Goal: Task Accomplishment & Management: Manage account settings

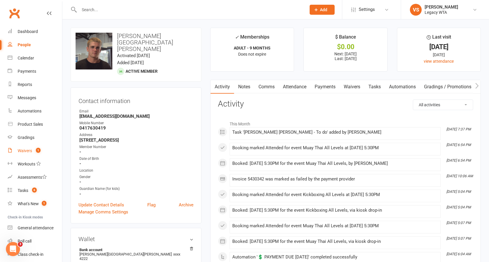
click at [32, 150] on div "Waivers" at bounding box center [25, 150] width 14 height 5
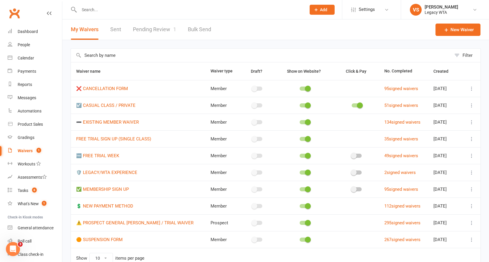
click at [154, 29] on link "Pending Review 1" at bounding box center [154, 29] width 43 height 20
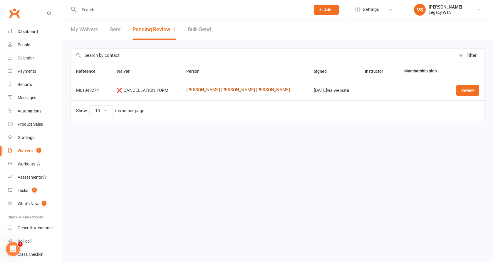
click at [245, 90] on link "[PERSON_NAME] [PERSON_NAME] [PERSON_NAME]" at bounding box center [244, 89] width 117 height 5
drag, startPoint x: 195, startPoint y: 90, endPoint x: 254, endPoint y: 93, distance: 59.4
click at [254, 93] on td "[PERSON_NAME] [PERSON_NAME] [PERSON_NAME]" at bounding box center [245, 90] width 128 height 20
click at [192, 92] on td "[PERSON_NAME] [PERSON_NAME] [PERSON_NAME]" at bounding box center [245, 90] width 128 height 20
click at [193, 91] on td "[PERSON_NAME] [PERSON_NAME] [PERSON_NAME]" at bounding box center [245, 90] width 128 height 20
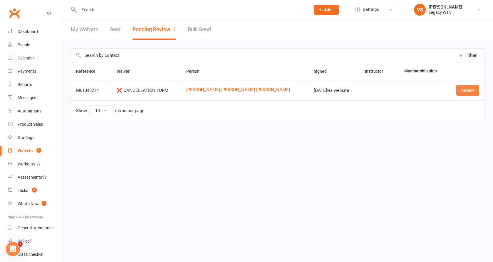
click at [466, 90] on link "Review" at bounding box center [467, 90] width 23 height 11
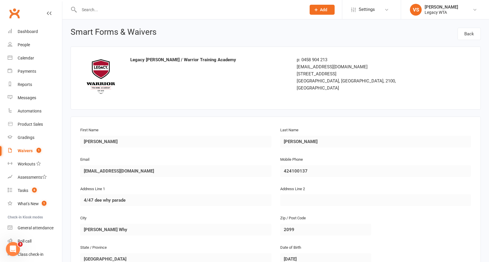
scroll to position [289, 0]
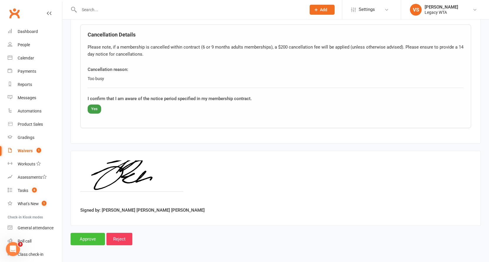
click at [86, 238] on input "Approve" at bounding box center [88, 238] width 34 height 12
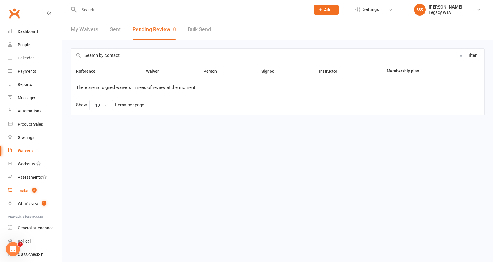
click at [26, 190] on div "Tasks" at bounding box center [23, 190] width 11 height 5
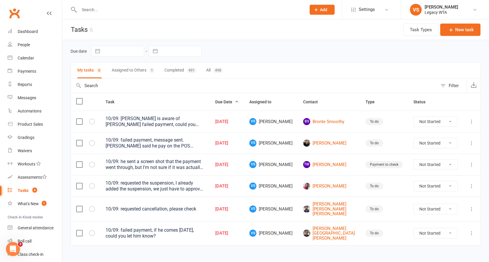
click at [198, 144] on div "10/09: failed payment, message sent. [PERSON_NAME] said he pay on the POS [DATE…" at bounding box center [154, 143] width 99 height 12
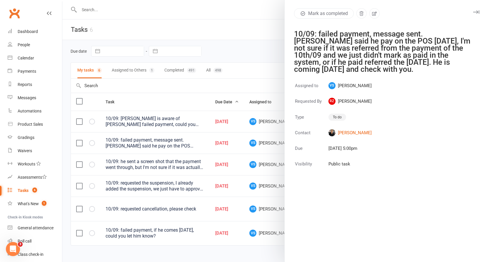
click at [203, 91] on div at bounding box center [275, 131] width 426 height 262
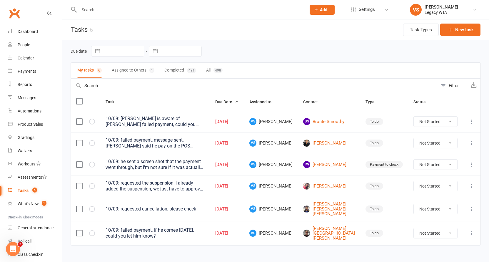
click at [204, 104] on th "Task" at bounding box center [155, 102] width 110 height 18
click at [163, 1] on div at bounding box center [186, 9] width 231 height 19
click at [347, 144] on link "[PERSON_NAME]" at bounding box center [329, 142] width 52 height 7
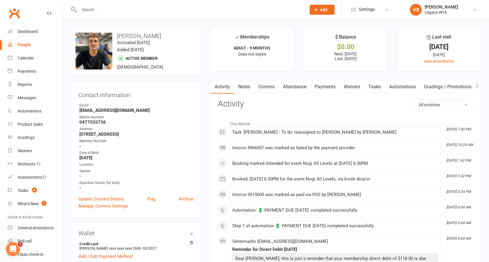
click at [325, 82] on link "Payments" at bounding box center [324, 87] width 29 height 14
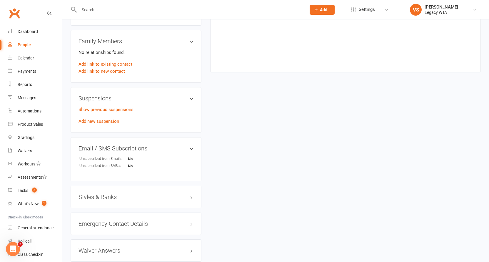
scroll to position [395, 0]
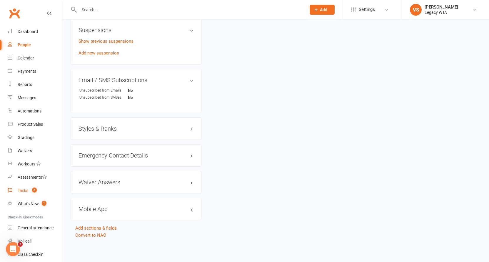
click at [24, 191] on div "Tasks" at bounding box center [23, 190] width 11 height 5
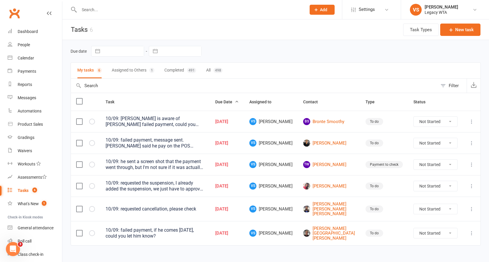
click at [195, 143] on div "10/09: failed payment, message sent. [PERSON_NAME] said he pay on the POS [DATE…" at bounding box center [154, 143] width 99 height 12
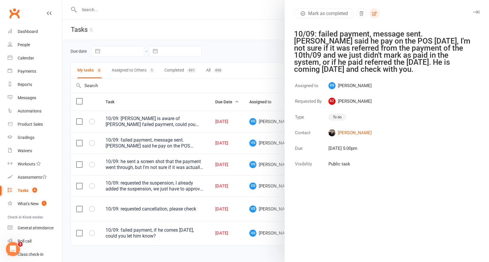
click at [374, 15] on icon "button" at bounding box center [374, 13] width 5 height 4
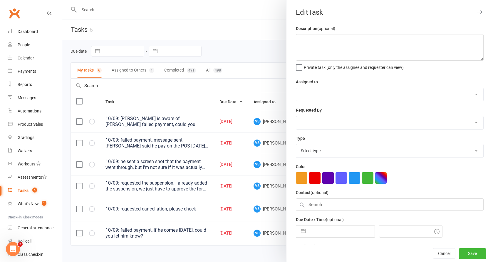
type textarea "10/09: failed payment, message sent. [PERSON_NAME] said he pay on the POS [DATE…"
select select "48918"
select select "51023"
type input "[DATE]"
type input "5:00pm"
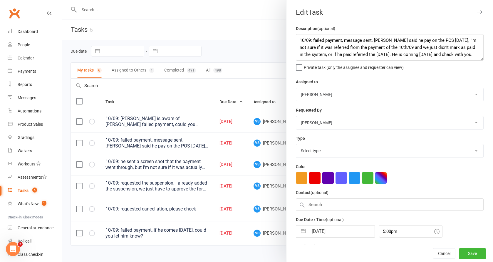
select select "27658"
click at [299, 40] on textarea "10/09: failed payment, message sent. [PERSON_NAME] said he pay on the POS [DATE…" at bounding box center [390, 47] width 188 height 26
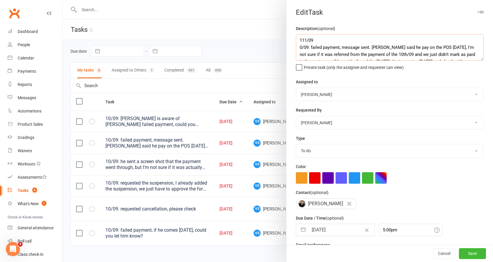
click at [314, 39] on textarea "111/09 0/09: failed payment, message sent. [PERSON_NAME] said he pay on the POS…" at bounding box center [390, 47] width 188 height 26
click at [305, 38] on textarea "111/09 HI [PERSON_NAME], I let him pay the last bill that was of August 0/09: f…" at bounding box center [390, 47] width 188 height 26
type textarea "11/09 HI [PERSON_NAME], I let him pay the last bill that was of August 0/09: fa…"
select select "51023"
select select "48918"
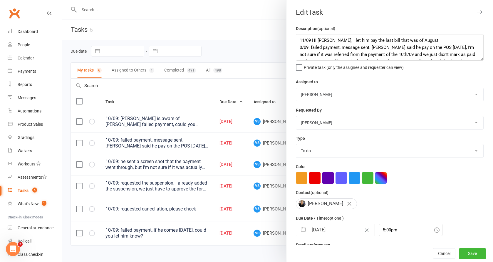
click at [329, 229] on input "[DATE]" at bounding box center [342, 230] width 66 height 12
select select "7"
select select "2025"
select select "8"
select select "2025"
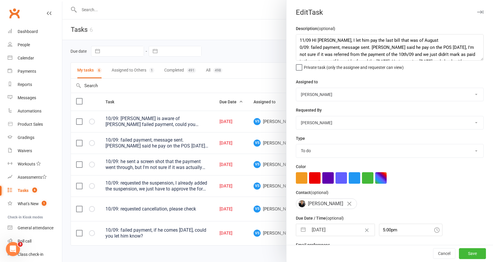
select select "9"
select select "2025"
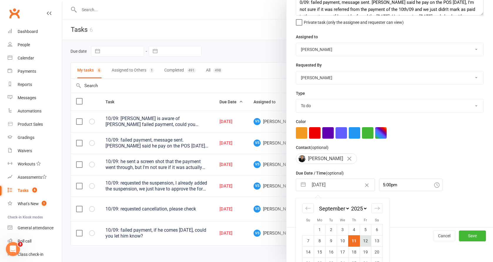
click at [361, 240] on td "12" at bounding box center [365, 240] width 11 height 11
type input "[DATE]"
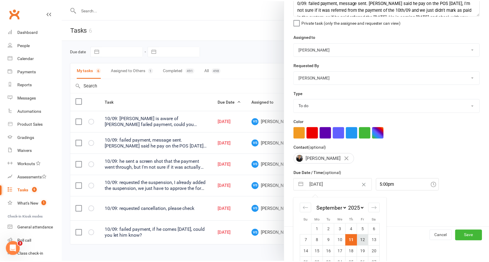
scroll to position [26, 0]
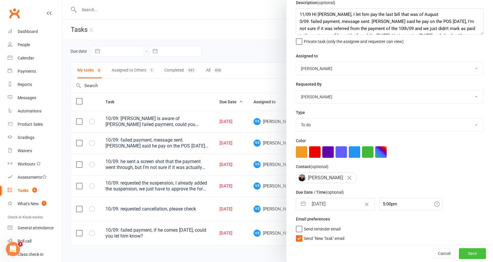
click at [464, 250] on button "Save" at bounding box center [472, 253] width 27 height 11
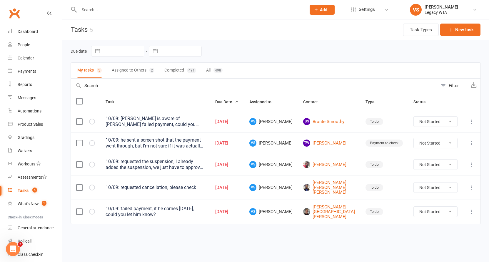
click at [101, 11] on input "text" at bounding box center [189, 10] width 225 height 8
click at [96, 8] on input "text" at bounding box center [189, 10] width 225 height 8
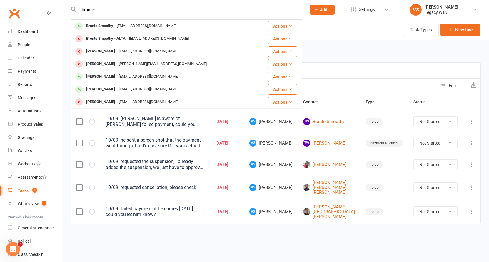
type input "Bronte"
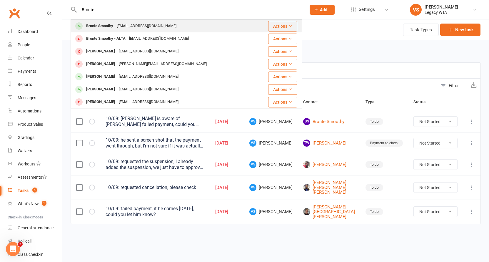
drag, startPoint x: 102, startPoint y: 18, endPoint x: 106, endPoint y: 27, distance: 9.6
click at [106, 27] on div "Bronte Smoothy" at bounding box center [99, 26] width 31 height 9
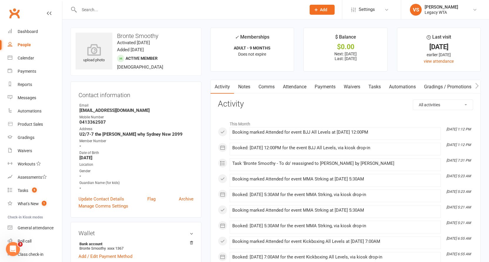
click at [329, 89] on link "Payments" at bounding box center [324, 87] width 29 height 14
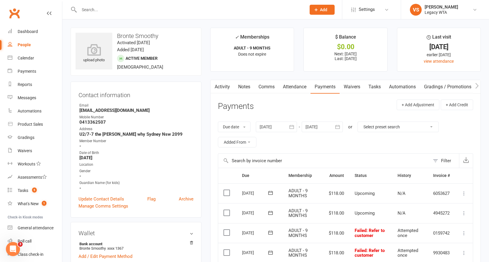
scroll to position [6, 0]
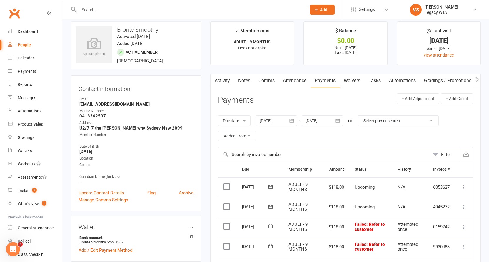
click at [90, 9] on input "text" at bounding box center [189, 10] width 225 height 8
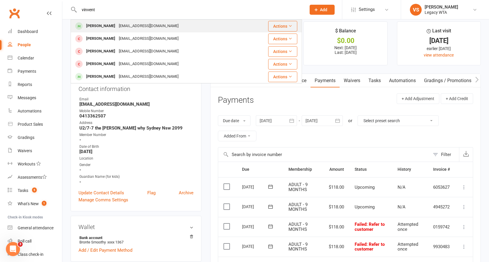
type input "[PERSON_NAME]"
drag, startPoint x: 96, startPoint y: 20, endPoint x: 105, endPoint y: 26, distance: 10.4
click at [105, 26] on div "[PERSON_NAME]" at bounding box center [100, 26] width 33 height 9
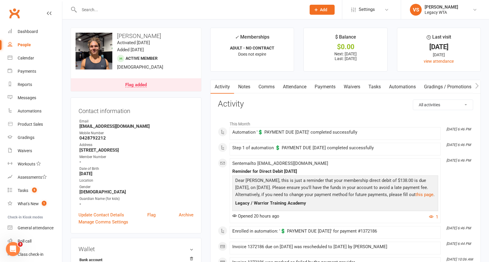
click at [326, 88] on link "Payments" at bounding box center [324, 87] width 29 height 14
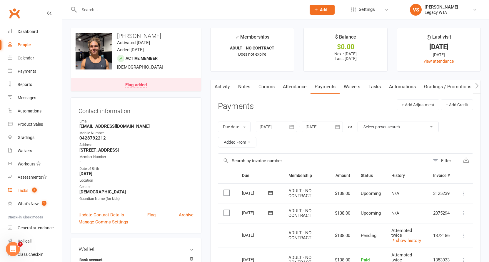
click at [31, 191] on count-badge "5" at bounding box center [33, 190] width 8 height 5
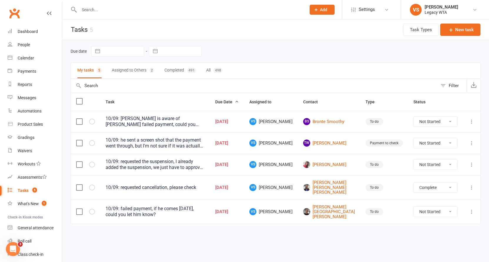
select select "unstarted"
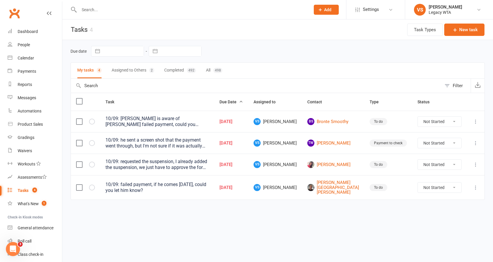
click at [177, 126] on div "10/09: [PERSON_NAME] is aware of [PERSON_NAME] failed payment, could you please…" at bounding box center [156, 121] width 103 height 12
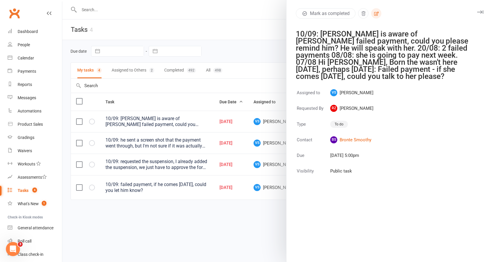
click at [374, 13] on icon "button" at bounding box center [376, 13] width 5 height 5
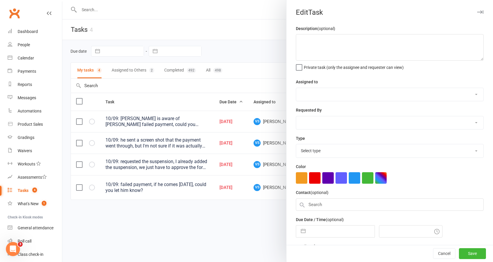
type textarea "10/09: [PERSON_NAME] is aware of [PERSON_NAME] failed payment, could you please…"
select select "48918"
select select "51023"
type input "[DATE]"
type input "5:00pm"
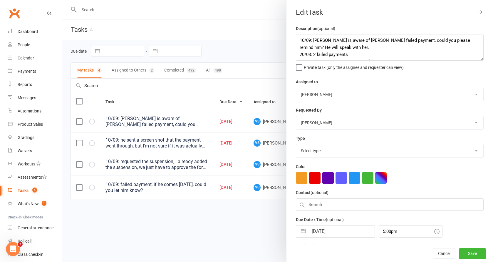
select select "27658"
click at [298, 41] on textarea "10/09: [PERSON_NAME] is aware of [PERSON_NAME] failed payment, could you please…" at bounding box center [390, 47] width 188 height 26
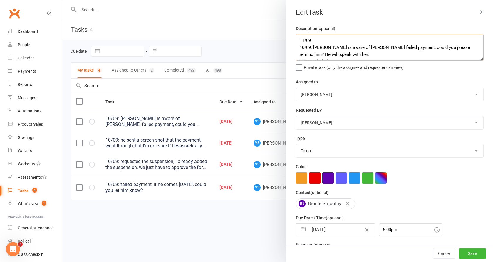
click at [315, 41] on textarea "11/09 10/09: [PERSON_NAME] is aware of [PERSON_NAME] failed payment, could you …" at bounding box center [390, 47] width 188 height 26
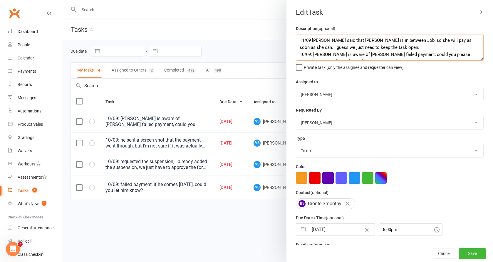
type textarea "11/09 [PERSON_NAME] said that [PERSON_NAME] is in between Job, so she will pay …"
select select "51023"
select select "48918"
click at [321, 230] on input "[DATE]" at bounding box center [342, 229] width 66 height 12
select select "7"
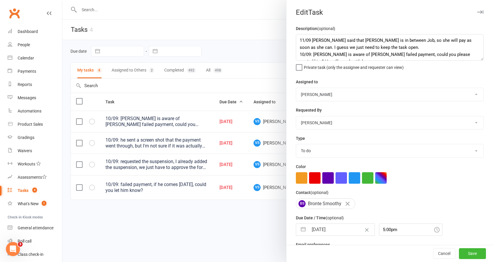
select select "2025"
select select "8"
select select "2025"
select select "9"
select select "2025"
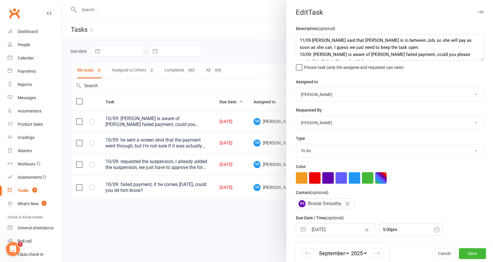
scroll to position [41, 0]
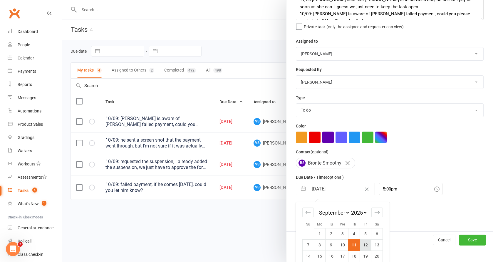
click at [368, 243] on td "12" at bounding box center [365, 244] width 11 height 11
type input "[DATE]"
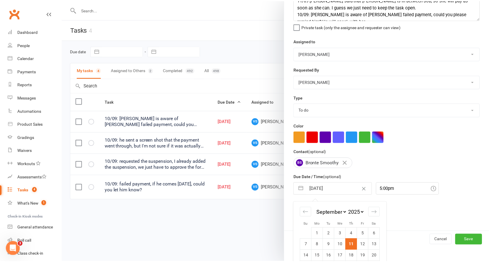
scroll to position [26, 0]
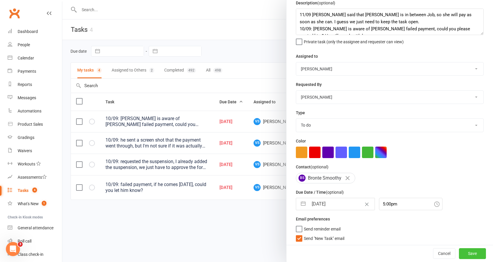
click at [463, 255] on button "Save" at bounding box center [472, 253] width 27 height 11
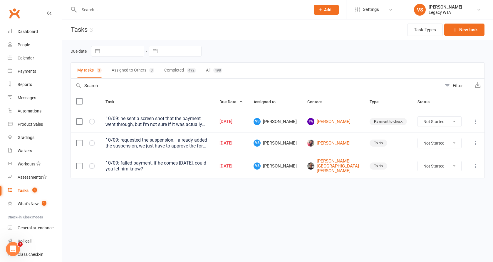
click at [209, 125] on div "10/09: he sent a screen shot that the payment went through, but I'm not sure if…" at bounding box center [156, 121] width 103 height 12
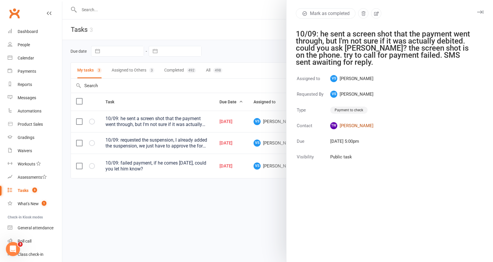
click at [341, 125] on link "TW [PERSON_NAME]" at bounding box center [351, 125] width 43 height 7
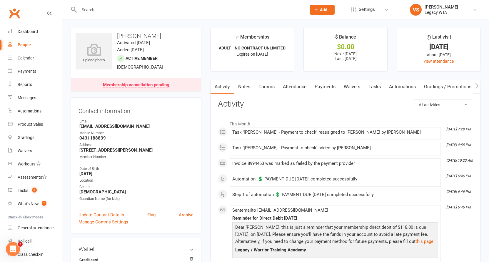
click at [324, 87] on link "Payments" at bounding box center [324, 87] width 29 height 14
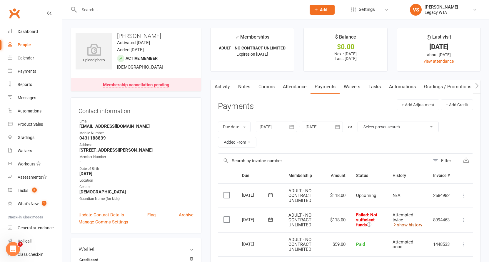
click at [394, 222] on icon at bounding box center [394, 224] width 4 height 4
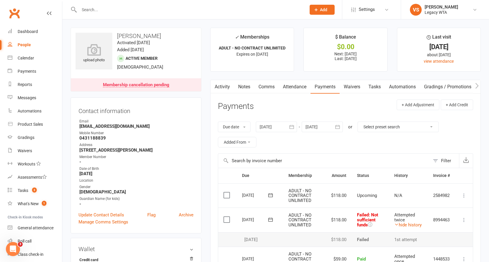
scroll to position [23, 0]
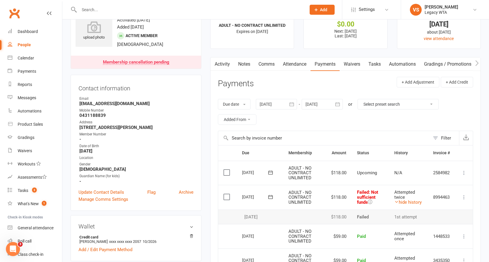
click at [372, 200] on icon at bounding box center [370, 201] width 4 height 4
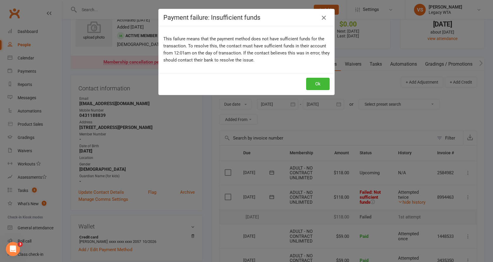
click at [322, 20] on icon "button" at bounding box center [323, 17] width 7 height 7
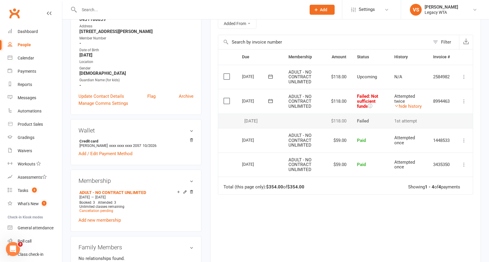
scroll to position [0, 0]
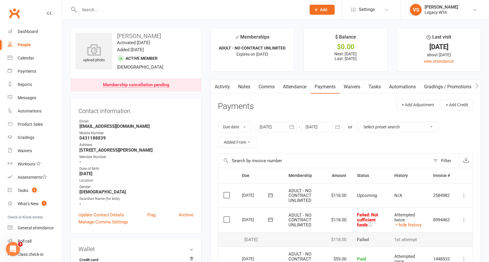
click at [100, 10] on input "text" at bounding box center [189, 10] width 225 height 8
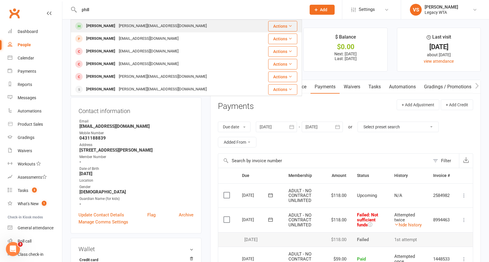
type input "phill"
click at [106, 24] on div "[PERSON_NAME]" at bounding box center [100, 26] width 33 height 9
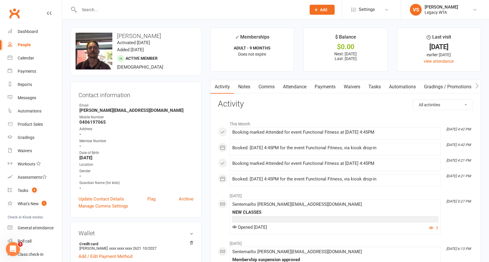
click at [324, 88] on link "Payments" at bounding box center [324, 87] width 29 height 14
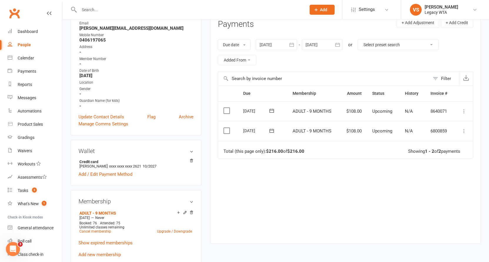
scroll to position [42, 0]
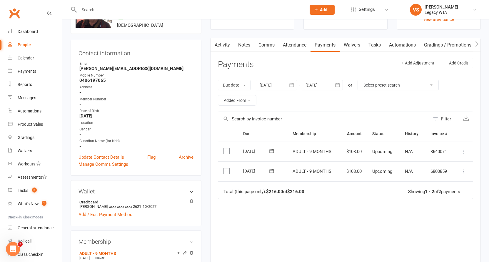
click at [354, 44] on link "Waivers" at bounding box center [351, 45] width 25 height 14
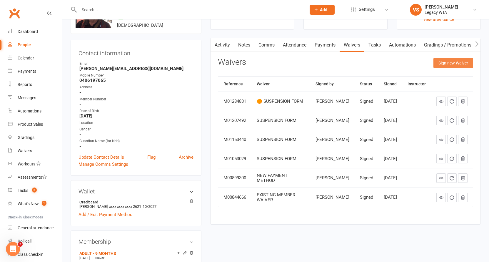
click at [456, 60] on button "Sign new Waiver" at bounding box center [453, 63] width 40 height 11
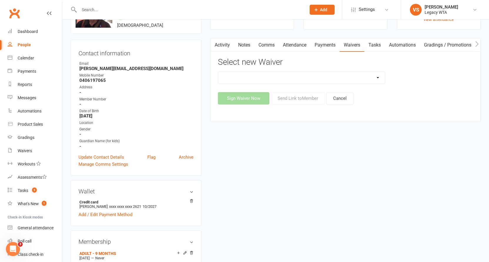
select select "10302"
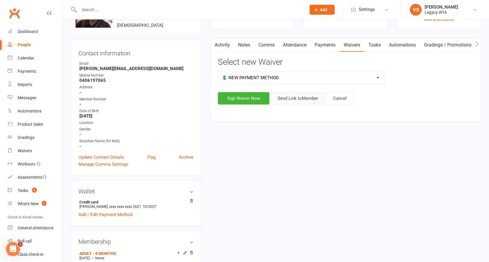
click at [289, 95] on button "Send Link to Member" at bounding box center [298, 98] width 54 height 12
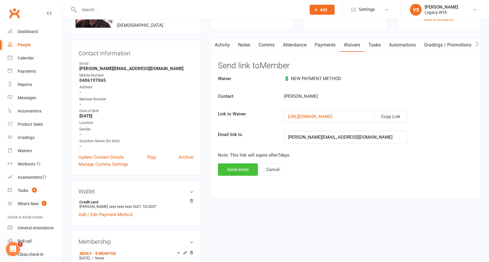
click at [238, 171] on button "Send email" at bounding box center [238, 169] width 40 height 12
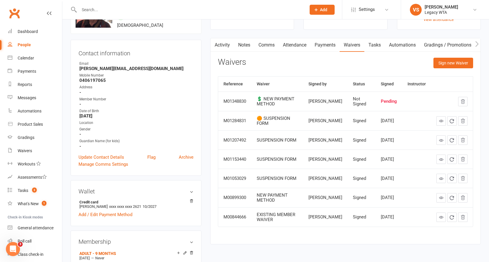
scroll to position [162, 0]
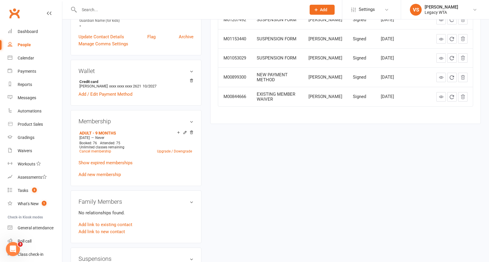
click at [104, 8] on input "text" at bounding box center [189, 10] width 225 height 8
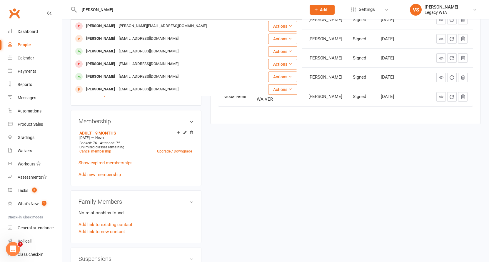
type input "[PERSON_NAME]"
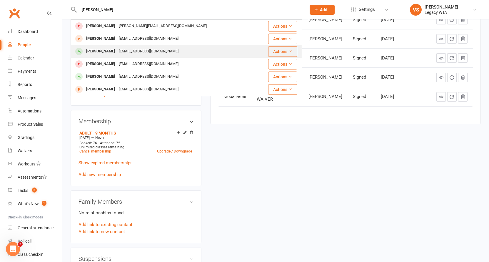
drag, startPoint x: 104, startPoint y: 8, endPoint x: 114, endPoint y: 52, distance: 44.6
click at [117, 52] on div "[EMAIL_ADDRESS][DOMAIN_NAME]" at bounding box center [148, 51] width 63 height 9
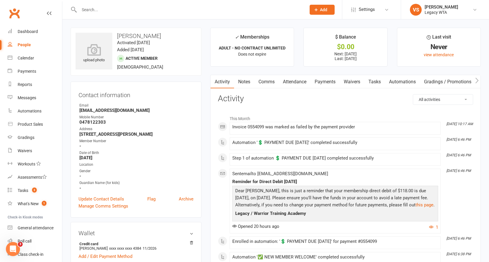
click at [372, 83] on link "Tasks" at bounding box center [374, 82] width 21 height 14
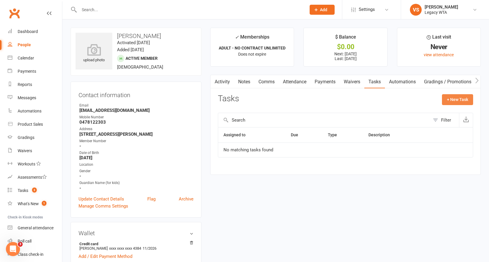
click at [466, 99] on button "+ New Task" at bounding box center [457, 99] width 31 height 11
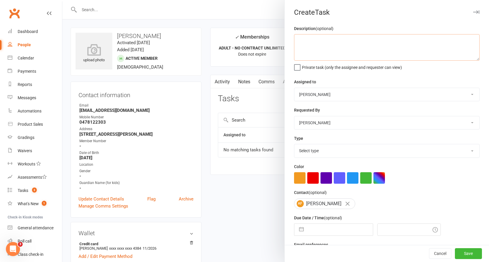
click at [329, 51] on textarea at bounding box center [386, 47] width 185 height 26
click at [354, 39] on textarea "HI [PERSON_NAME], as I know of know his guys do you mind to contact him to" at bounding box center [386, 47] width 185 height 26
click at [436, 40] on textarea "HI [PERSON_NAME], as I know of know this guys do you mind to contact him to" at bounding box center [386, 47] width 185 height 26
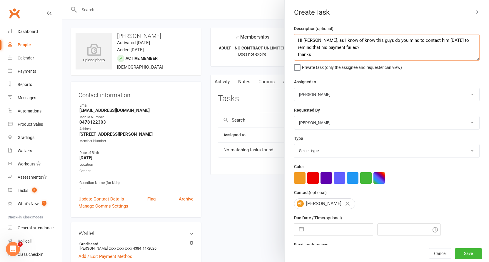
type textarea "HI [PERSON_NAME], as I know of know this guys do you mind to contact him [DATE]…"
select select "51023"
click at [330, 232] on input "text" at bounding box center [340, 229] width 66 height 12
select select "7"
select select "2025"
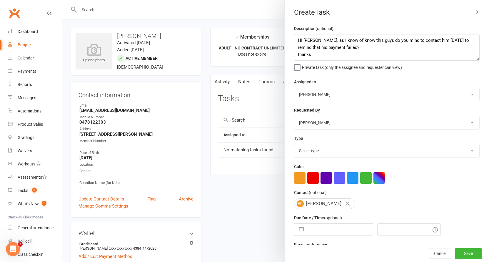
select select "8"
select select "2025"
select select "9"
select select "2025"
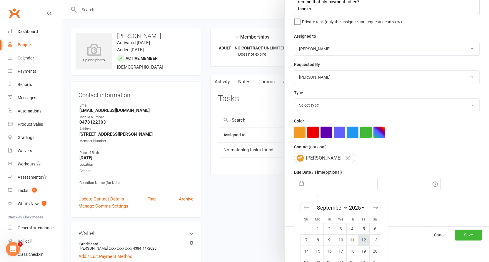
click at [364, 238] on td "12" at bounding box center [363, 239] width 11 height 11
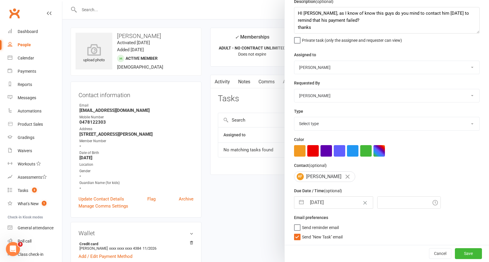
type input "[DATE]"
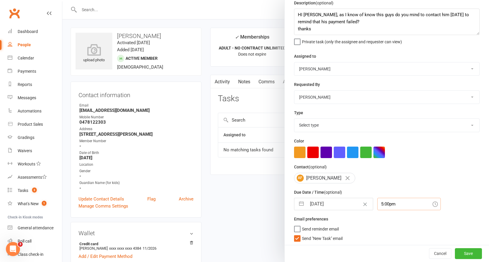
click at [385, 201] on input "5:00pm" at bounding box center [408, 203] width 63 height 12
click at [383, 221] on div "5:00pm" at bounding box center [408, 224] width 63 height 9
click at [401, 205] on input "5:00pm" at bounding box center [408, 203] width 63 height 12
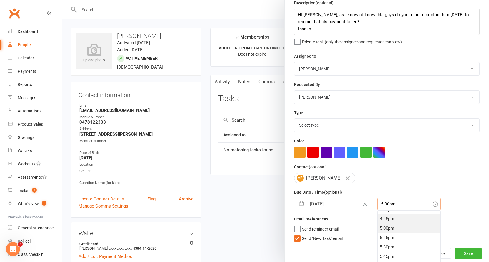
click at [389, 217] on div "4:45pm" at bounding box center [408, 218] width 63 height 9
type input "4:45pm"
click at [455, 251] on button "Save" at bounding box center [468, 253] width 27 height 11
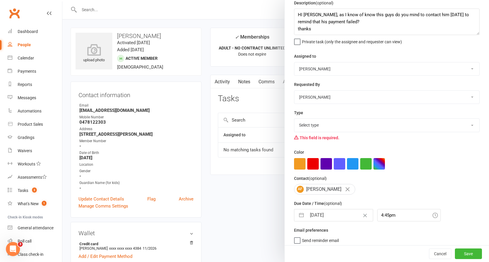
select select "27578"
click at [460, 252] on button "Save" at bounding box center [468, 253] width 27 height 11
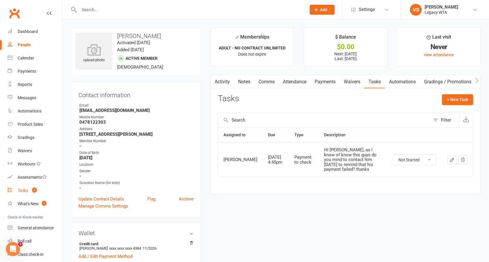
click at [36, 192] on link "Tasks 3" at bounding box center [35, 190] width 54 height 13
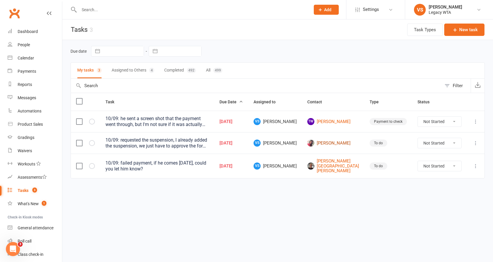
click at [350, 143] on link "[PERSON_NAME]" at bounding box center [333, 142] width 52 height 7
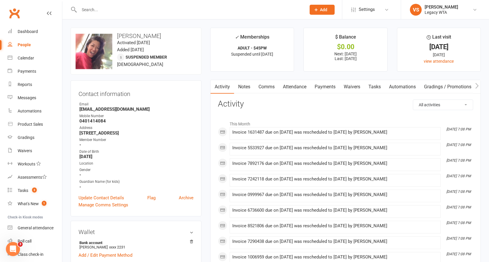
click at [270, 88] on link "Comms" at bounding box center [266, 87] width 24 height 14
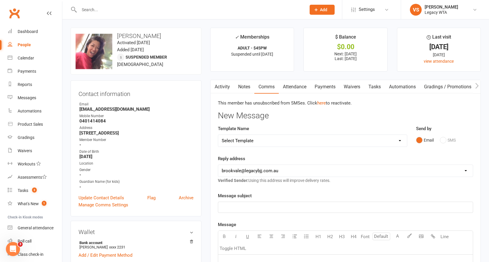
click at [245, 90] on link "Notes" at bounding box center [244, 87] width 20 height 14
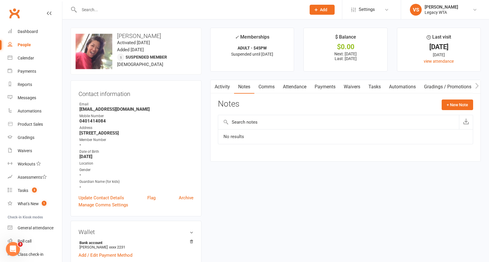
click at [222, 87] on link "Activity" at bounding box center [222, 87] width 24 height 14
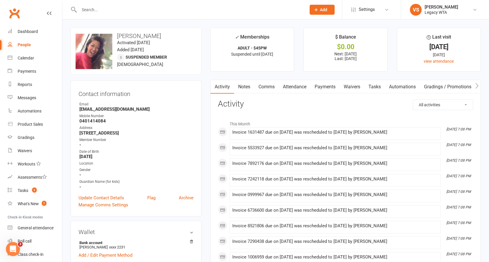
click at [351, 89] on link "Waivers" at bounding box center [351, 87] width 25 height 14
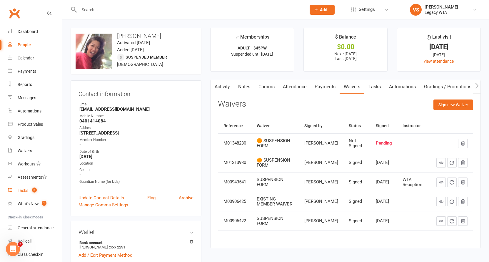
click at [36, 188] on span "3" at bounding box center [34, 189] width 5 height 5
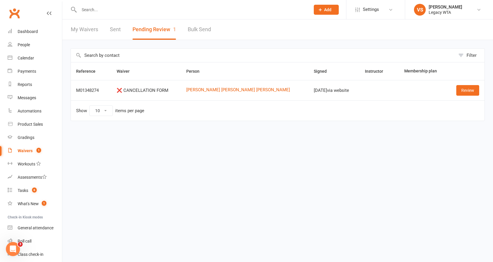
click at [155, 12] on input "text" at bounding box center [191, 10] width 229 height 8
click at [149, 16] on div at bounding box center [189, 9] width 236 height 19
click at [146, 11] on input "text" at bounding box center [191, 10] width 229 height 8
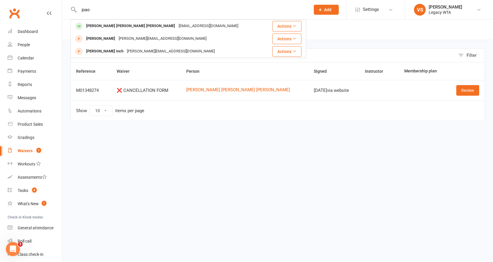
type input "Joao"
drag, startPoint x: 146, startPoint y: 11, endPoint x: 148, endPoint y: 27, distance: 16.9
click at [177, 27] on div "[EMAIL_ADDRESS][DOMAIN_NAME]" at bounding box center [208, 26] width 63 height 9
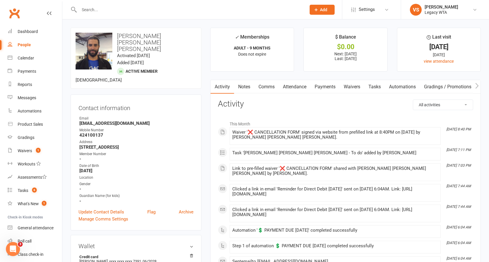
click at [109, 0] on div at bounding box center [186, 9] width 231 height 19
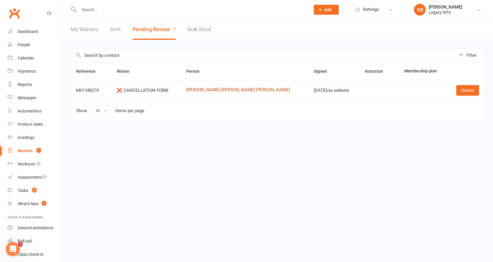
click at [216, 91] on link "[PERSON_NAME] [PERSON_NAME] [PERSON_NAME]" at bounding box center [244, 89] width 117 height 5
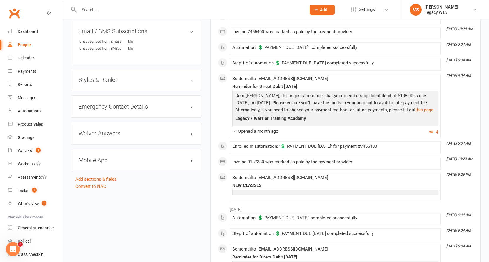
scroll to position [60, 0]
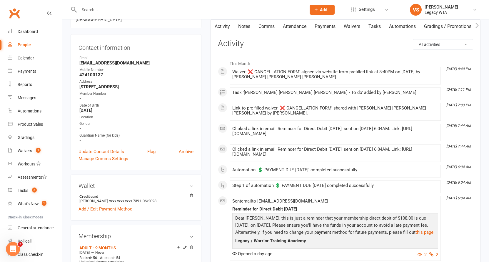
click at [329, 24] on link "Payments" at bounding box center [324, 27] width 29 height 14
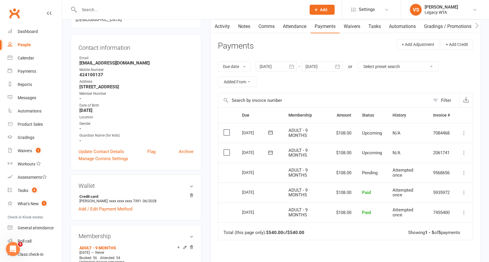
click at [277, 69] on div at bounding box center [276, 66] width 41 height 11
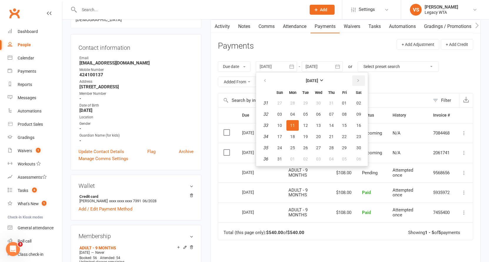
click at [360, 78] on icon "button" at bounding box center [358, 80] width 4 height 5
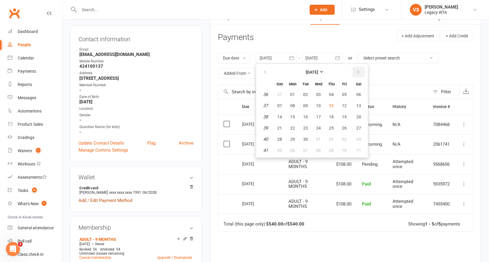
scroll to position [70, 0]
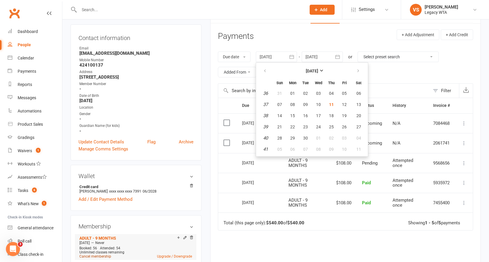
click at [98, 254] on link "Cancel membership" at bounding box center [95, 256] width 32 height 4
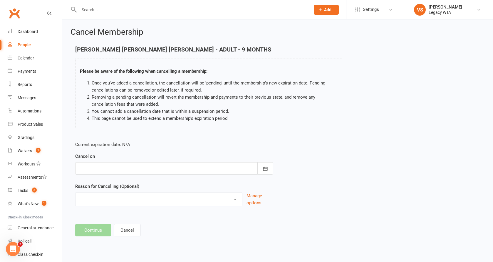
click at [118, 168] on div at bounding box center [174, 168] width 198 height 12
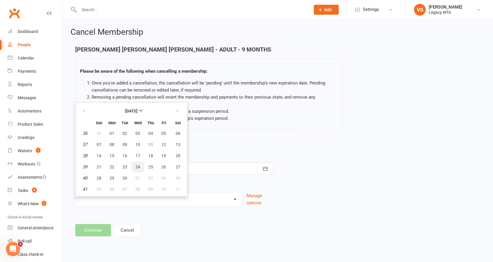
click at [134, 165] on button "24" at bounding box center [138, 166] width 12 height 11
type input "[DATE]"
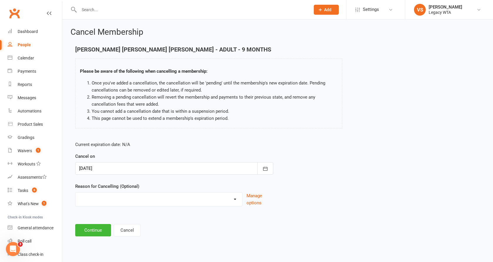
select select "9"
click at [100, 229] on button "Continue" at bounding box center [93, 230] width 36 height 12
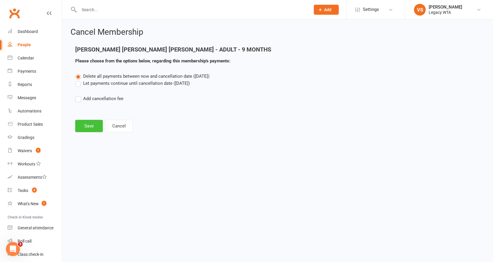
click at [94, 128] on button "Save" at bounding box center [89, 126] width 28 height 12
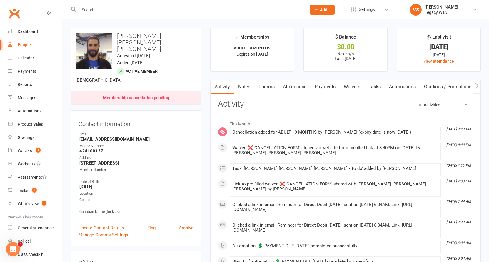
click at [136, 14] on input "text" at bounding box center [189, 10] width 225 height 8
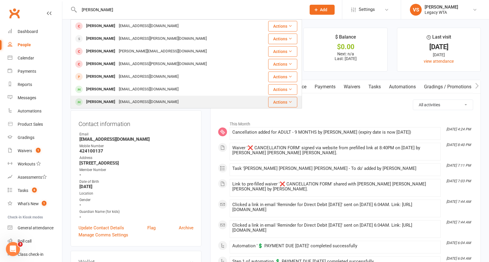
type input "Lucas"
click at [107, 105] on div "[PERSON_NAME]" at bounding box center [100, 102] width 33 height 9
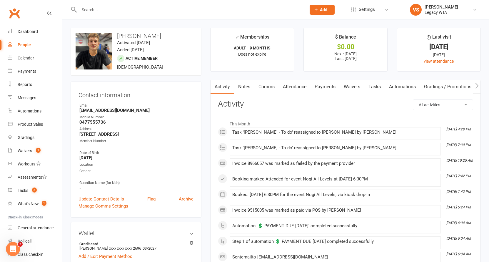
click at [331, 85] on link "Payments" at bounding box center [324, 87] width 29 height 14
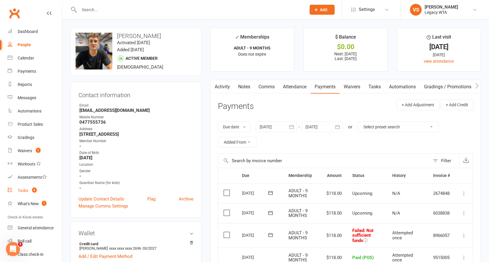
click at [28, 192] on div "Tasks" at bounding box center [23, 190] width 11 height 5
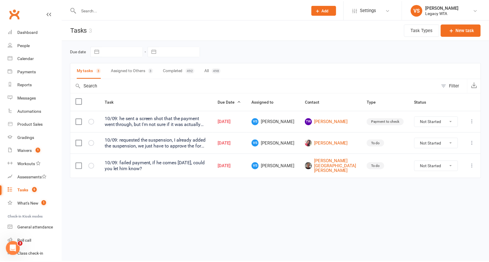
scroll to position [21, 0]
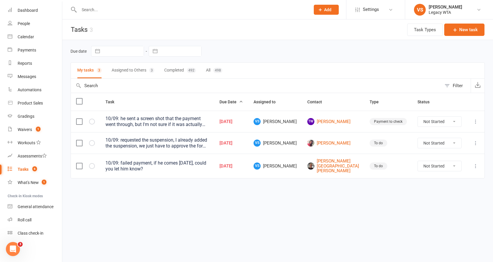
click at [102, 10] on input "text" at bounding box center [191, 10] width 229 height 8
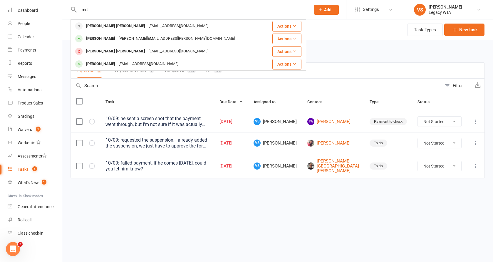
type input "mcc"
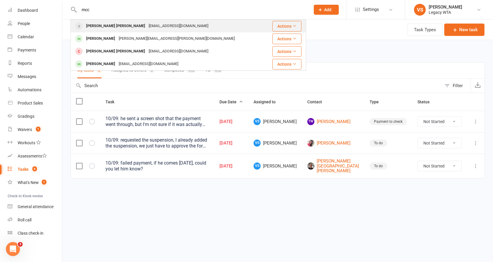
drag, startPoint x: 102, startPoint y: 10, endPoint x: 100, endPoint y: 26, distance: 16.5
click at [100, 26] on div "Archer McFadden" at bounding box center [115, 26] width 63 height 9
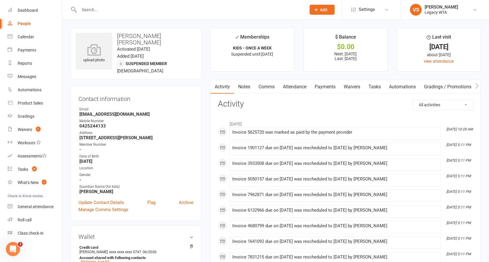
click at [326, 86] on link "Payments" at bounding box center [324, 87] width 29 height 14
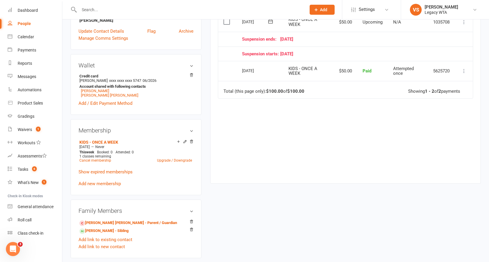
scroll to position [270, 0]
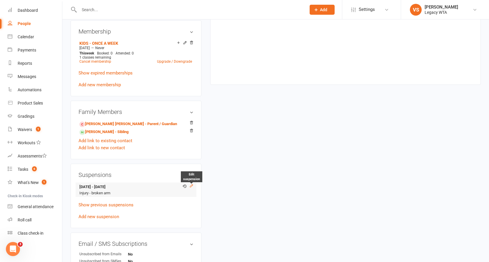
click at [190, 183] on icon at bounding box center [191, 185] width 4 height 4
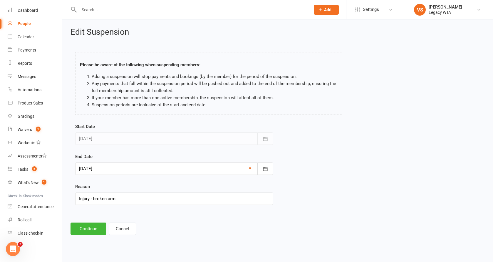
click at [125, 168] on div at bounding box center [174, 168] width 198 height 12
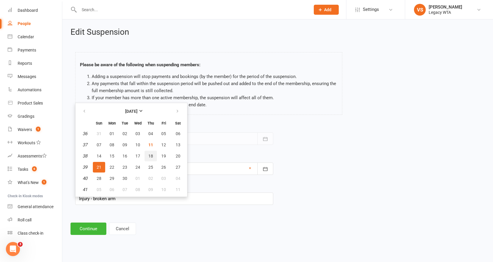
click at [149, 158] on span "18" at bounding box center [150, 155] width 5 height 5
type input "[DATE]"
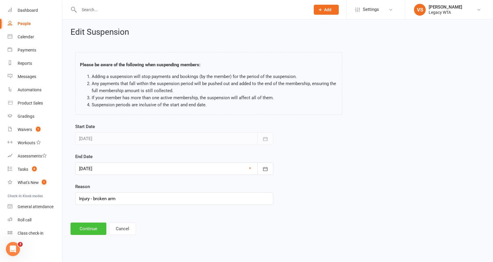
click at [93, 228] on button "Continue" at bounding box center [89, 228] width 36 height 12
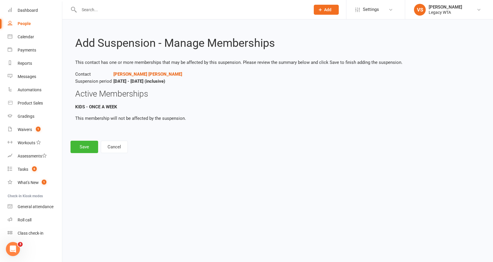
click at [85, 145] on button "Save" at bounding box center [85, 146] width 28 height 12
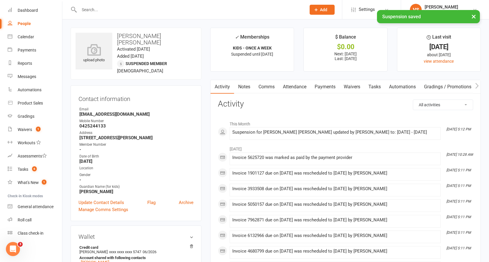
click at [321, 91] on link "Payments" at bounding box center [324, 87] width 29 height 14
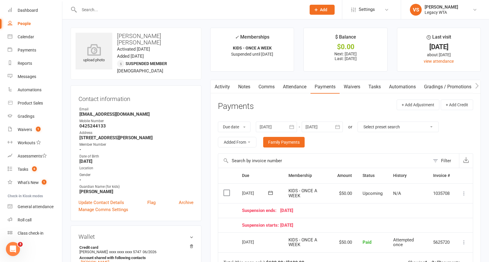
click at [273, 193] on icon at bounding box center [270, 193] width 6 height 6
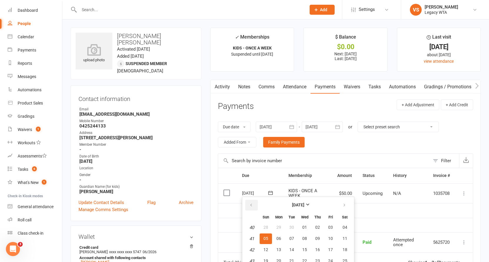
click at [252, 205] on icon "button" at bounding box center [251, 204] width 4 height 5
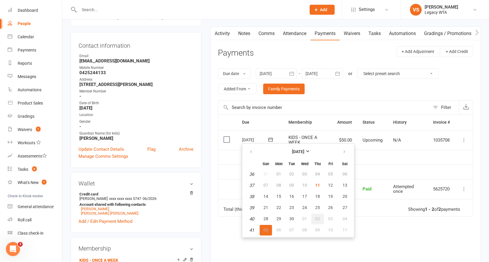
click at [319, 218] on span "02" at bounding box center [317, 218] width 5 height 5
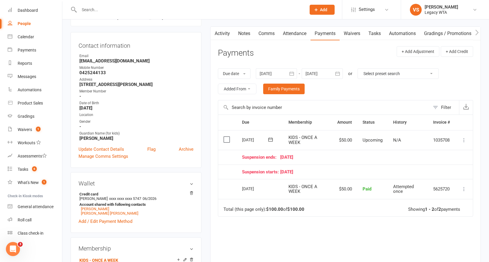
click at [465, 141] on icon at bounding box center [464, 140] width 6 height 6
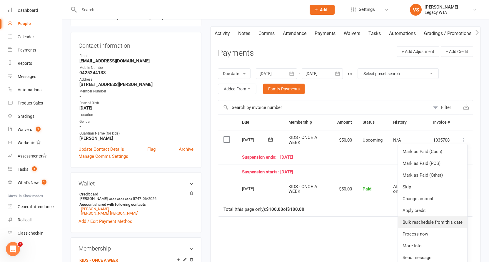
click at [420, 218] on link "Bulk reschedule from this date" at bounding box center [432, 222] width 69 height 12
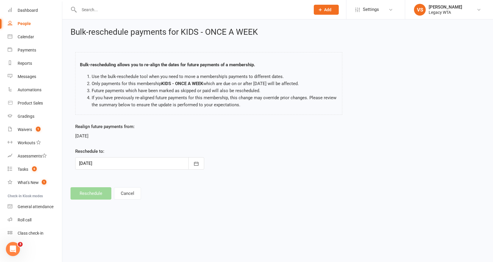
click at [123, 163] on div at bounding box center [139, 163] width 129 height 12
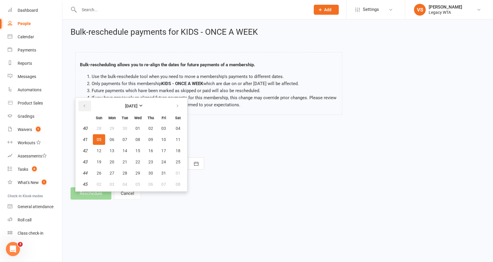
click at [90, 104] on button "button" at bounding box center [84, 106] width 13 height 11
click at [151, 171] on span "02" at bounding box center [150, 172] width 5 height 5
type input "[DATE]"
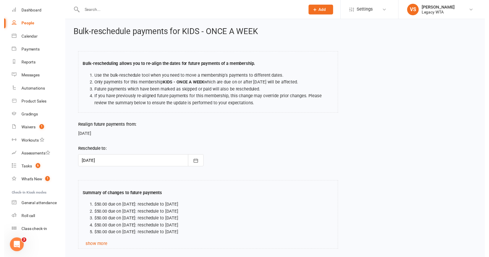
scroll to position [43, 0]
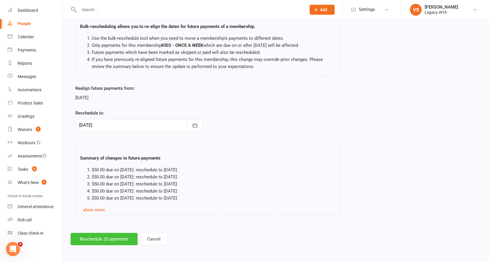
click at [114, 235] on button "Reschedule 25 payments" at bounding box center [104, 238] width 67 height 12
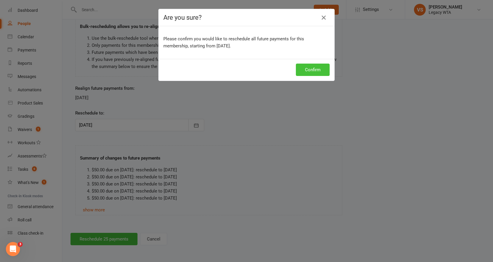
click at [319, 72] on button "Confirm" at bounding box center [313, 69] width 34 height 12
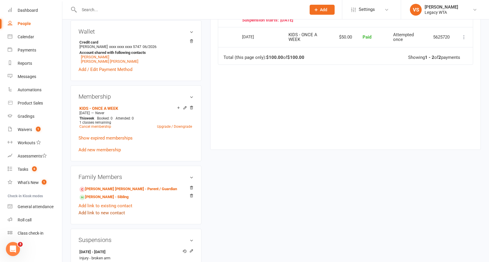
scroll to position [254, 0]
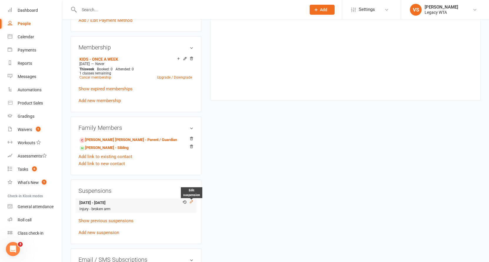
click at [192, 199] on icon at bounding box center [191, 201] width 4 height 4
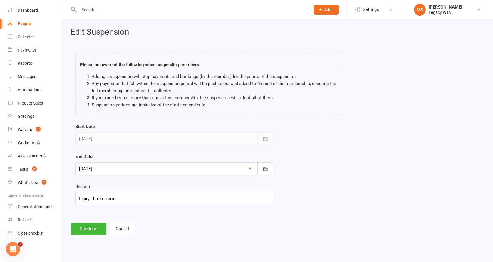
click at [133, 170] on div at bounding box center [174, 168] width 198 height 12
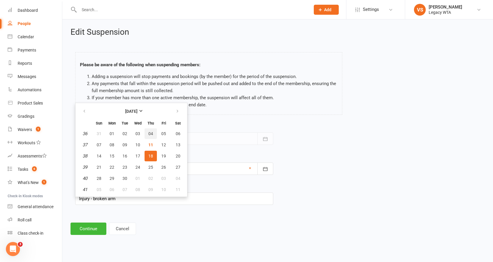
click at [151, 134] on span "04" at bounding box center [150, 133] width 5 height 5
type input "04 Sep 2025"
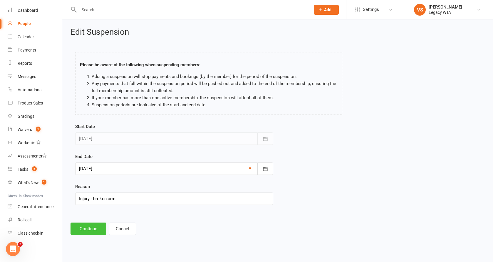
click at [96, 225] on button "Continue" at bounding box center [89, 228] width 36 height 12
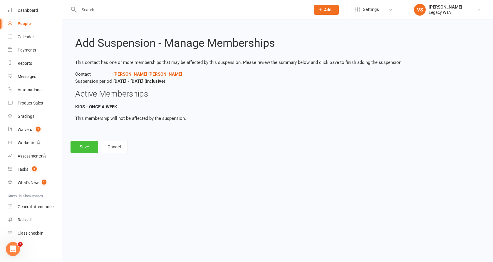
click at [79, 148] on button "Save" at bounding box center [85, 146] width 28 height 12
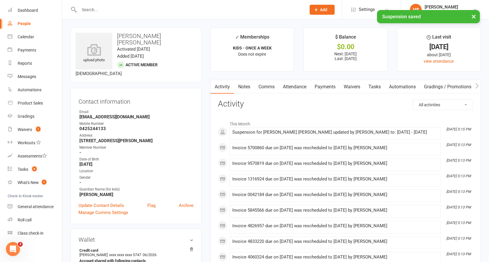
click at [333, 86] on link "Payments" at bounding box center [324, 87] width 29 height 14
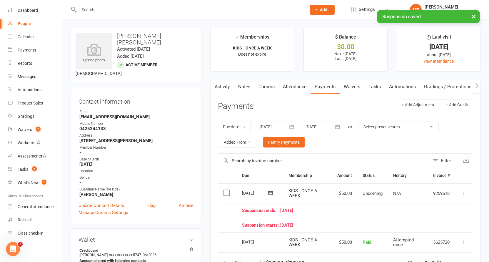
click at [462, 195] on button at bounding box center [463, 193] width 7 height 7
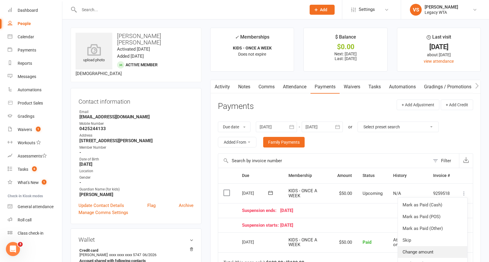
scroll to position [116, 0]
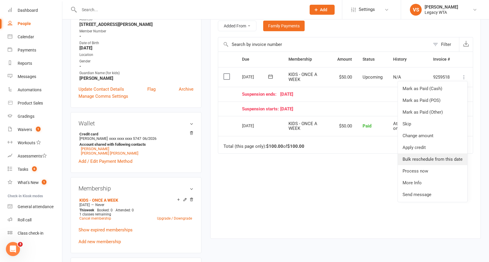
click at [409, 156] on link "Bulk reschedule from this date" at bounding box center [432, 159] width 69 height 12
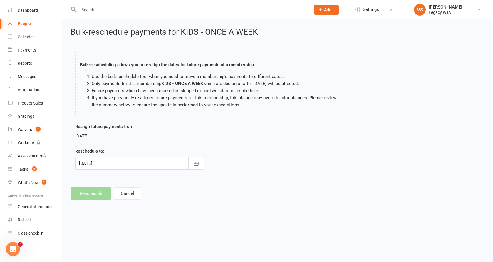
click at [103, 163] on div at bounding box center [139, 163] width 129 height 12
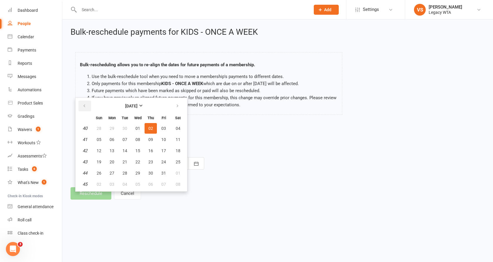
click at [88, 107] on button "button" at bounding box center [84, 106] width 13 height 11
click at [153, 150] on button "18" at bounding box center [151, 150] width 12 height 11
type input "[DATE]"
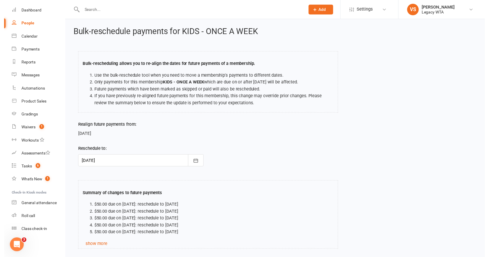
scroll to position [43, 0]
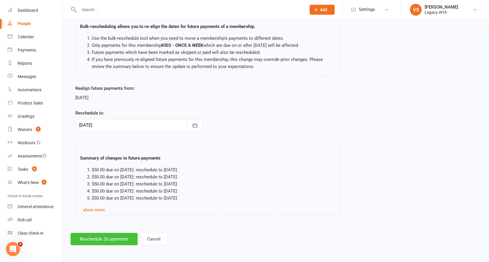
click at [119, 232] on button "Reschedule 26 payments" at bounding box center [104, 238] width 67 height 12
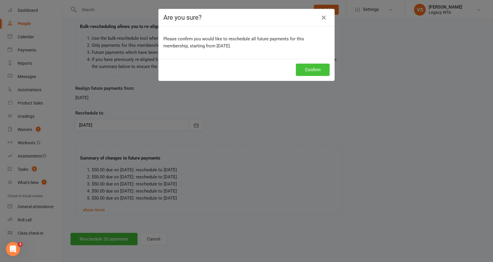
click at [310, 69] on button "Confirm" at bounding box center [313, 69] width 34 height 12
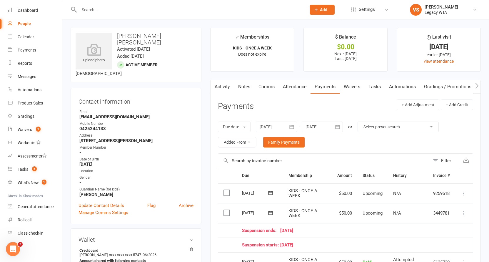
click at [129, 8] on input "text" at bounding box center [189, 10] width 225 height 8
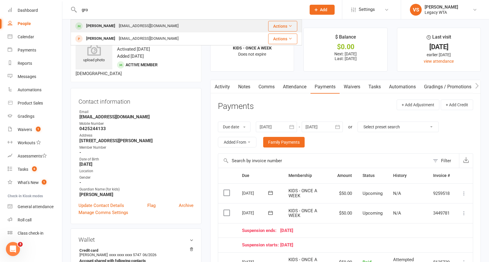
type input "gro"
click at [117, 27] on div "Tdgrover23@outlook.com" at bounding box center [148, 26] width 63 height 9
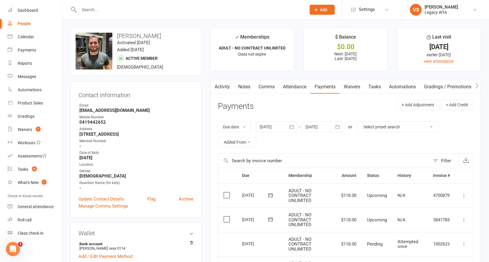
click at [361, 86] on link "Waivers" at bounding box center [351, 87] width 25 height 14
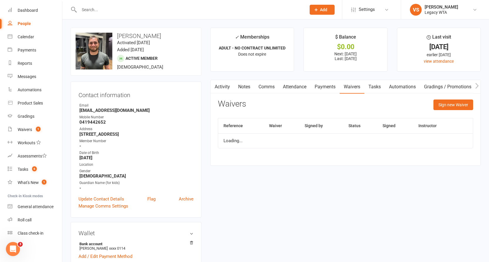
click at [450, 106] on button "Sign new Waiver" at bounding box center [453, 104] width 40 height 11
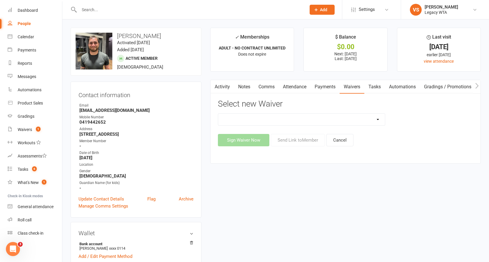
select select "10216"
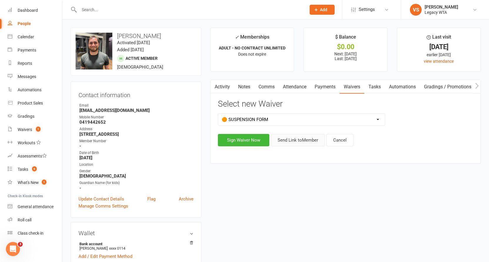
click at [303, 142] on button "Send Link to Member" at bounding box center [298, 140] width 54 height 12
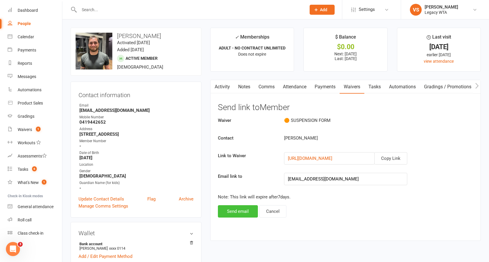
click at [243, 209] on button "Send email" at bounding box center [238, 211] width 40 height 12
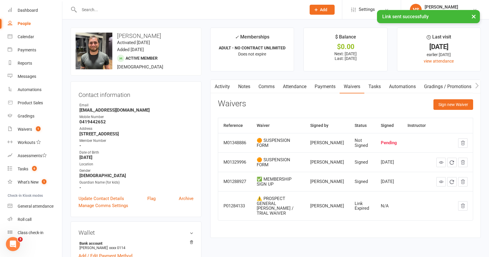
click at [204, 10] on div "× Link sent successfully" at bounding box center [240, 10] width 481 height 0
click at [175, 10] on div "× Link sent successfully" at bounding box center [240, 10] width 481 height 0
click at [162, 4] on div at bounding box center [186, 9] width 231 height 19
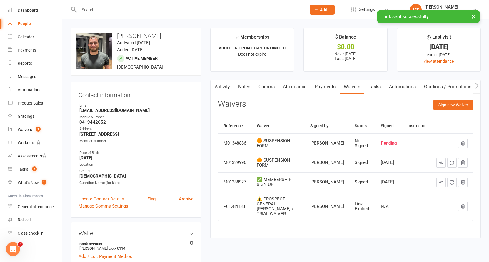
click at [157, 11] on input "text" at bounding box center [189, 10] width 225 height 8
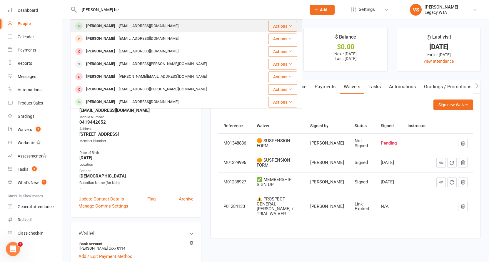
type input "Lucas be"
click at [109, 25] on div "[PERSON_NAME]" at bounding box center [100, 26] width 33 height 9
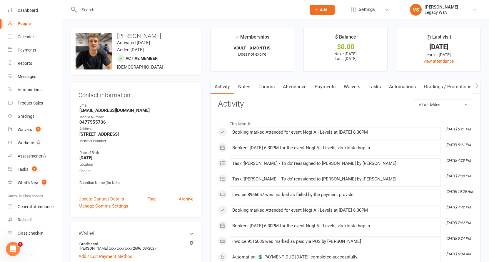
click at [321, 89] on link "Payments" at bounding box center [324, 87] width 29 height 14
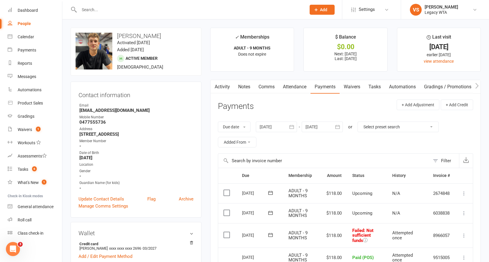
click at [466, 233] on icon at bounding box center [464, 235] width 6 height 6
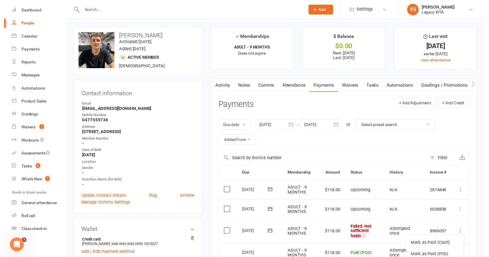
scroll to position [42, 0]
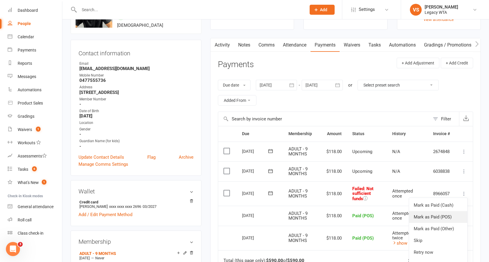
click at [445, 214] on link "Mark as Paid (POS)" at bounding box center [438, 217] width 58 height 12
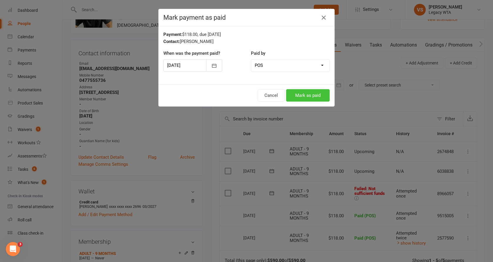
click at [309, 96] on button "Mark as paid" at bounding box center [307, 95] width 43 height 12
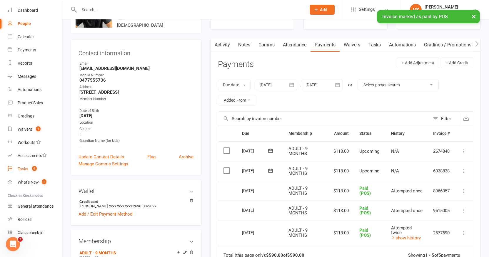
click at [27, 170] on div "Tasks" at bounding box center [23, 169] width 11 height 5
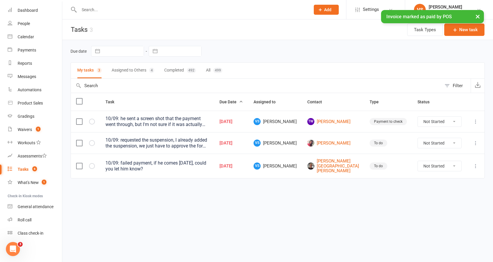
click at [149, 71] on div "4" at bounding box center [151, 70] width 5 height 5
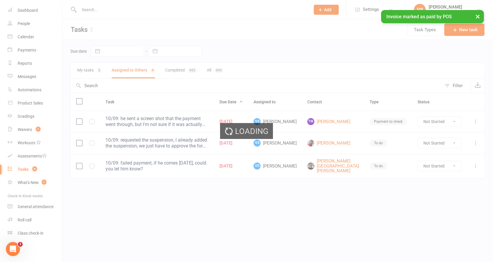
select select "started"
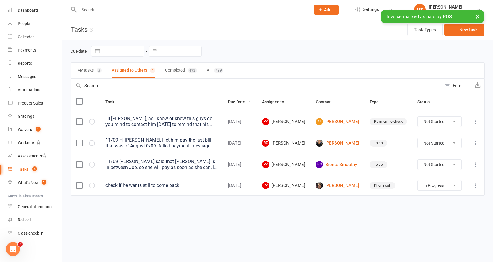
select select "started"
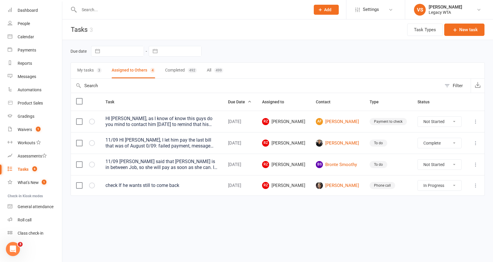
select select "unstarted"
select select "started"
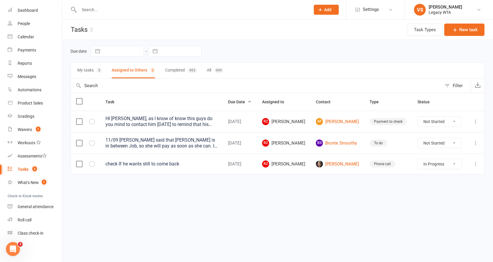
click at [93, 71] on button "My tasks 3" at bounding box center [89, 71] width 24 height 16
select select "started"
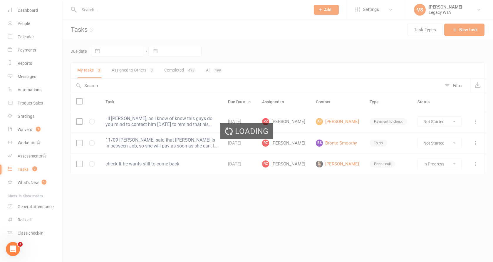
select select "started"
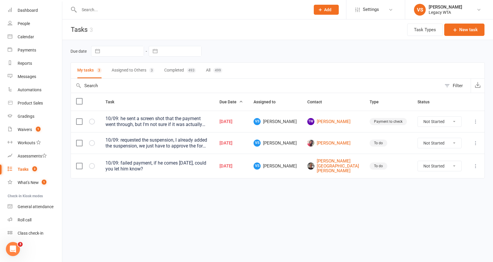
click at [207, 165] on div "10/09: failed payment, if he comes [DATE], could you let him know?" at bounding box center [156, 166] width 103 height 12
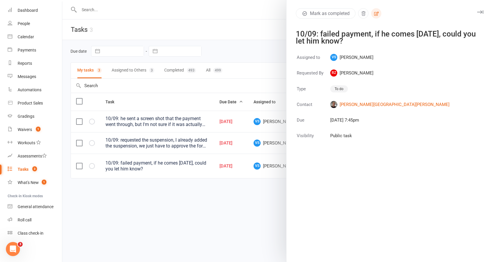
click at [374, 14] on icon "button" at bounding box center [376, 13] width 5 height 4
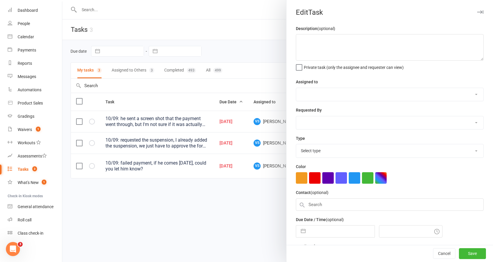
type textarea "10/09: failed payment, if he comes [DATE], could you let him know?"
select select "48918"
select select "51023"
type input "[DATE]"
type input "7:45pm"
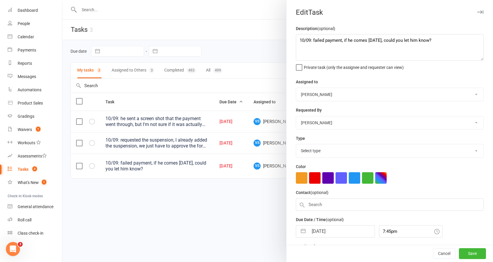
select select "27658"
click at [298, 39] on textarea "10/09: failed payment, if he comes [DATE], could you let him know?" at bounding box center [390, 47] width 188 height 26
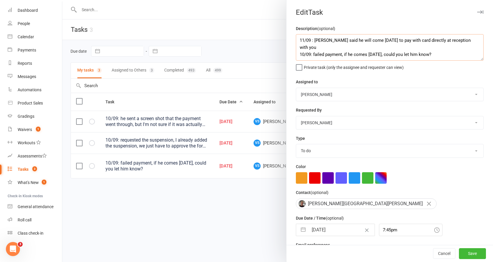
type textarea "11/09 : George said he will come tomorrow to pay with card directly at receptio…"
select select "51023"
select select "48918"
click at [328, 228] on input "[DATE]" at bounding box center [342, 230] width 66 height 12
select select "7"
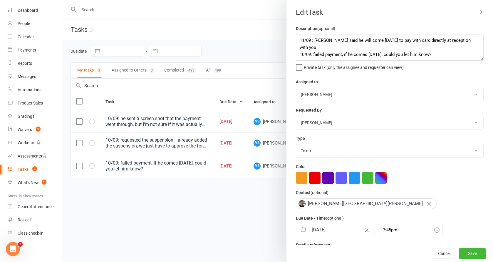
select select "2025"
select select "8"
select select "2025"
select select "9"
select select "2025"
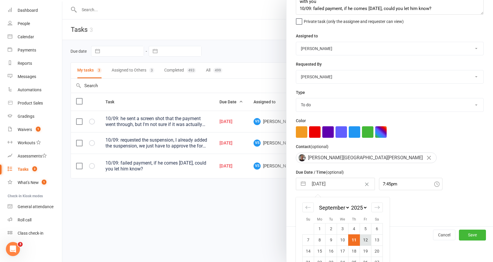
click at [360, 240] on td "12" at bounding box center [365, 239] width 11 height 11
type input "[DATE]"
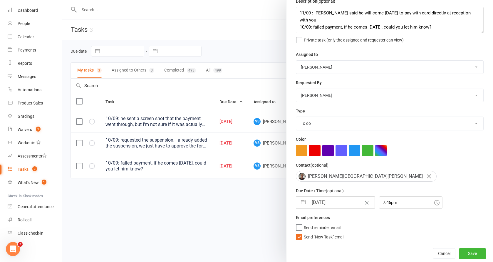
scroll to position [26, 0]
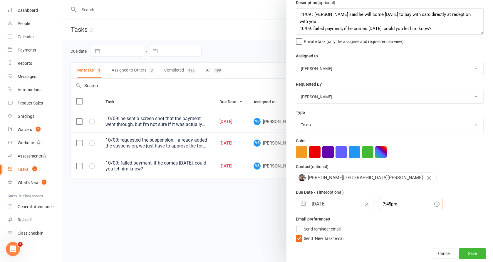
click at [390, 205] on input "7:45pm" at bounding box center [410, 203] width 63 height 12
click at [390, 218] on div "5:00pm" at bounding box center [410, 219] width 63 height 9
type input "5:00pm"
click at [459, 251] on button "Save" at bounding box center [472, 253] width 27 height 11
